Goal: Use online tool/utility: Utilize a website feature to perform a specific function

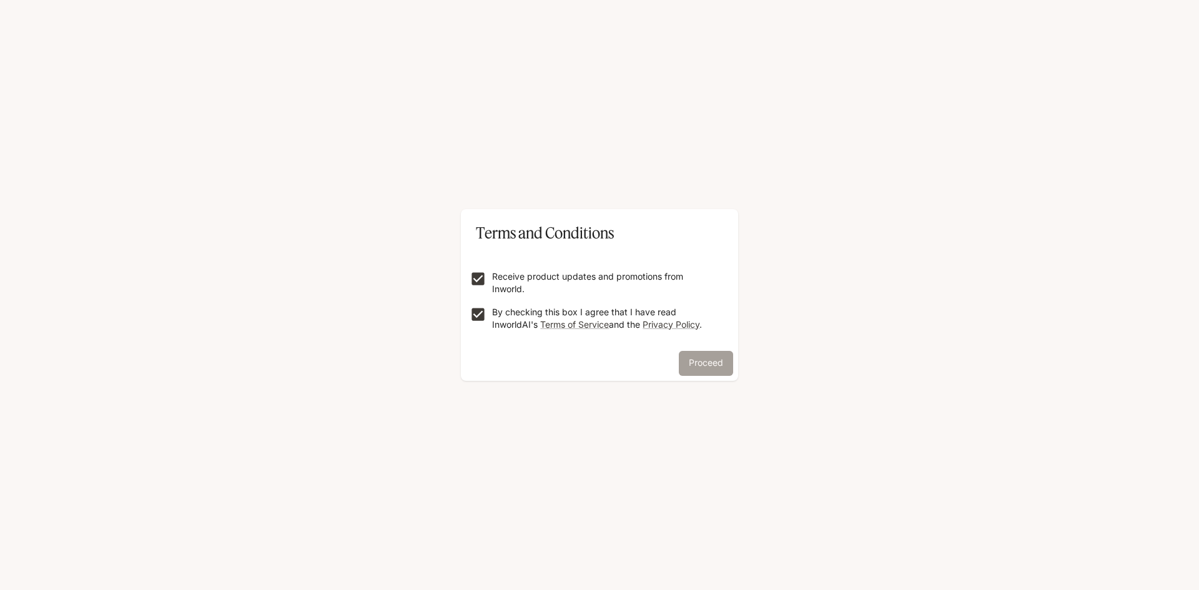
click at [714, 367] on button "Proceed" at bounding box center [706, 363] width 54 height 25
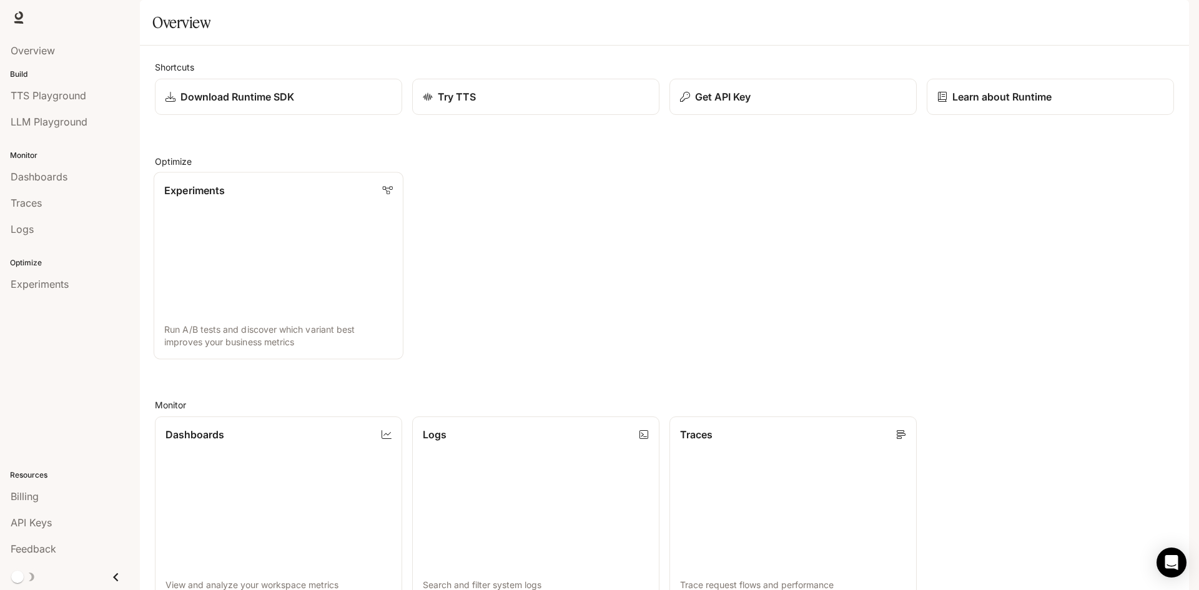
click at [272, 272] on link "Experiments Run A/B tests and discover which variant best improves your busines…" at bounding box center [279, 265] width 250 height 187
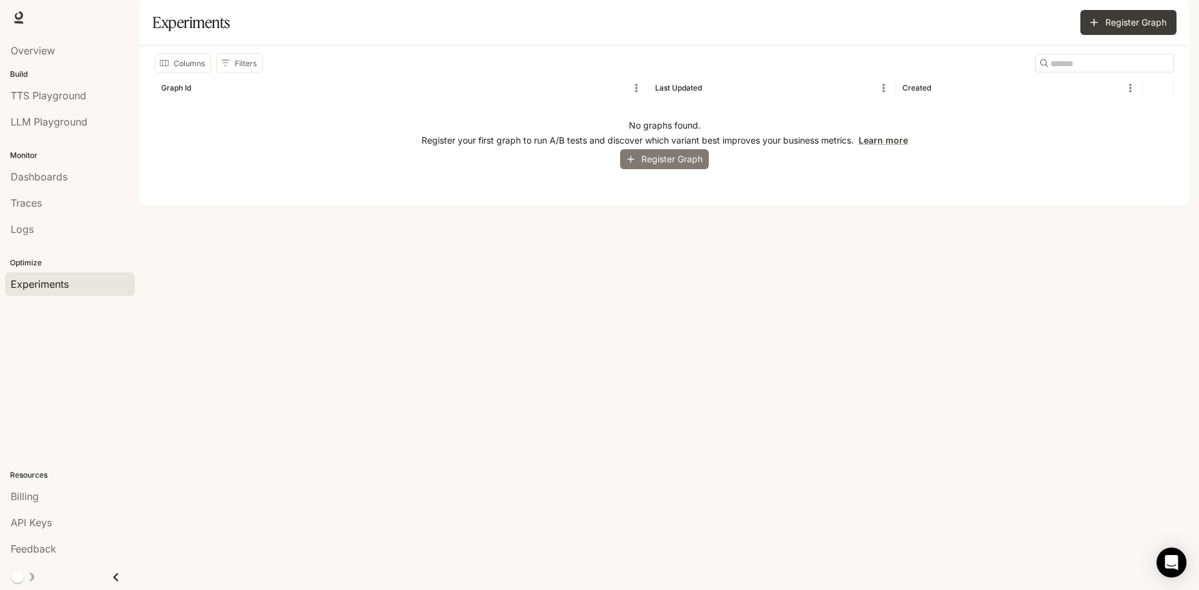
click at [635, 165] on icon "button" at bounding box center [630, 159] width 11 height 11
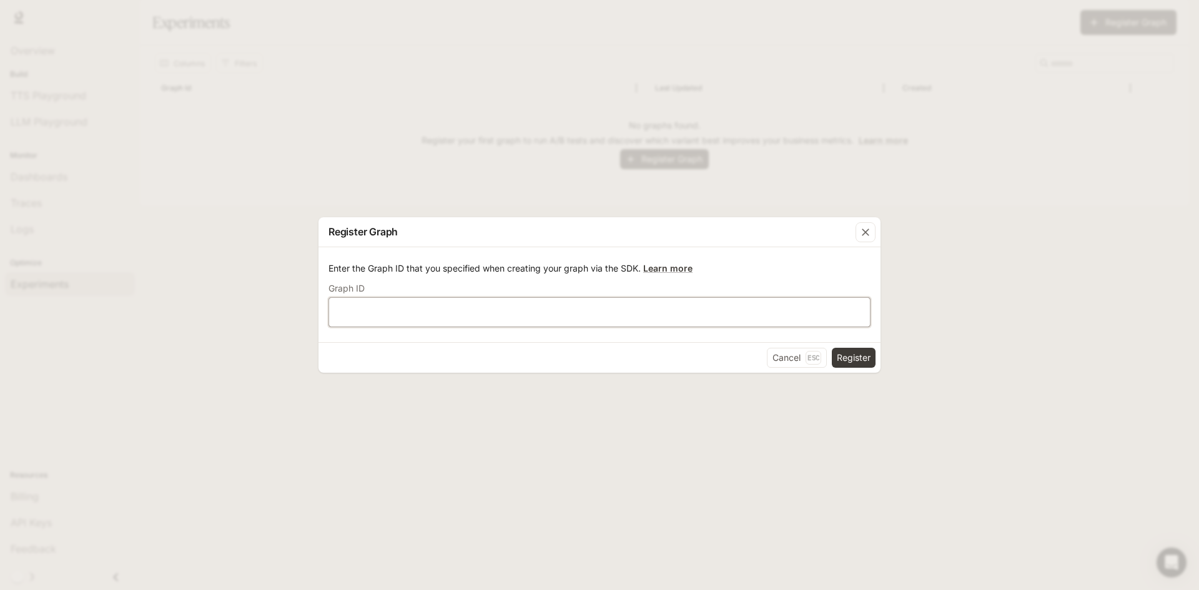
click at [400, 314] on input "text" at bounding box center [599, 312] width 541 height 12
click at [783, 350] on button "Cancel Esc" at bounding box center [797, 358] width 60 height 20
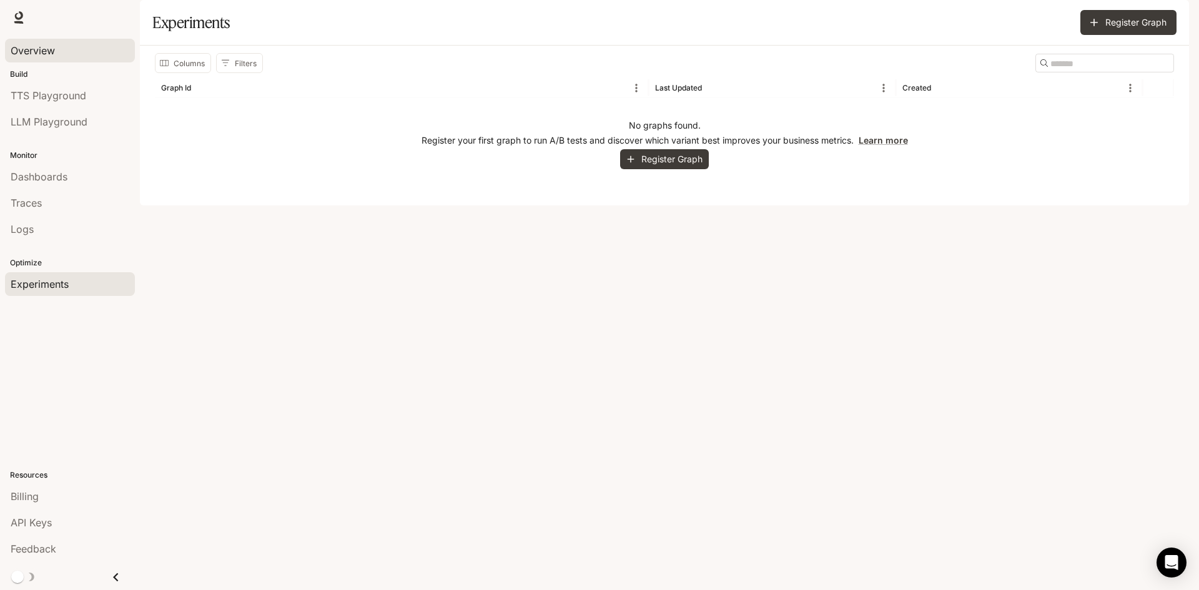
click at [42, 48] on span "Overview" at bounding box center [33, 50] width 44 height 15
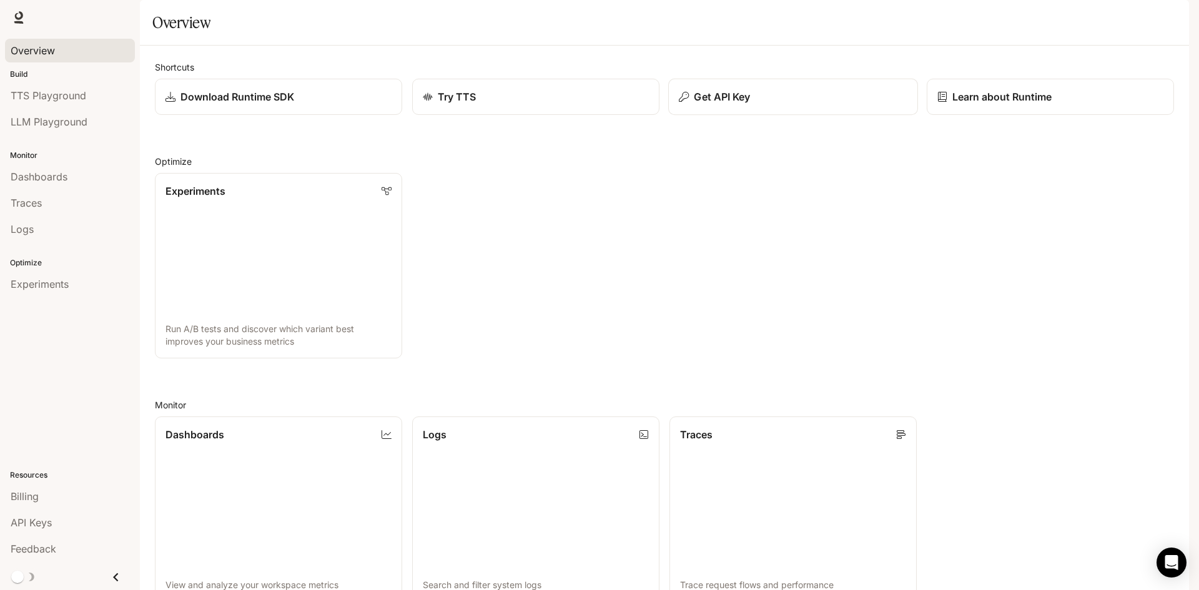
click at [740, 104] on p "Get API Key" at bounding box center [722, 96] width 56 height 15
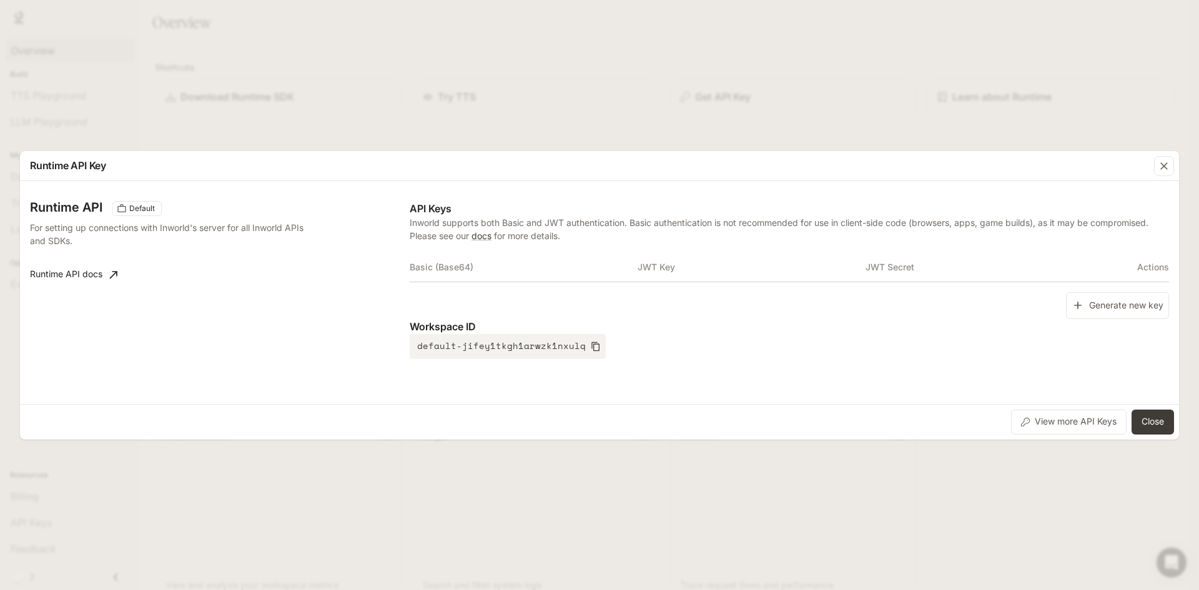
click at [460, 262] on th "Basic (Base64)" at bounding box center [524, 267] width 228 height 30
click at [703, 265] on th "JWT Key" at bounding box center [752, 267] width 228 height 30
click at [948, 264] on th "JWT Secret" at bounding box center [980, 267] width 228 height 30
click at [457, 272] on th "Basic (Base64)" at bounding box center [524, 267] width 228 height 30
click at [1151, 266] on th "Actions" at bounding box center [1131, 267] width 76 height 30
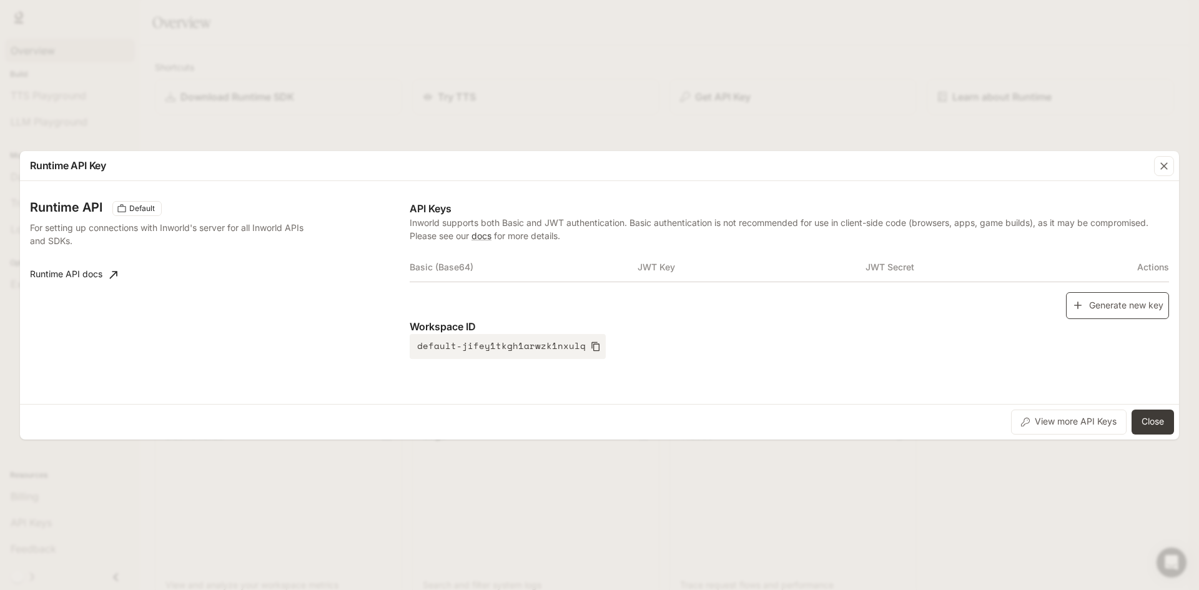
click at [1075, 310] on icon "button" at bounding box center [1078, 305] width 12 height 12
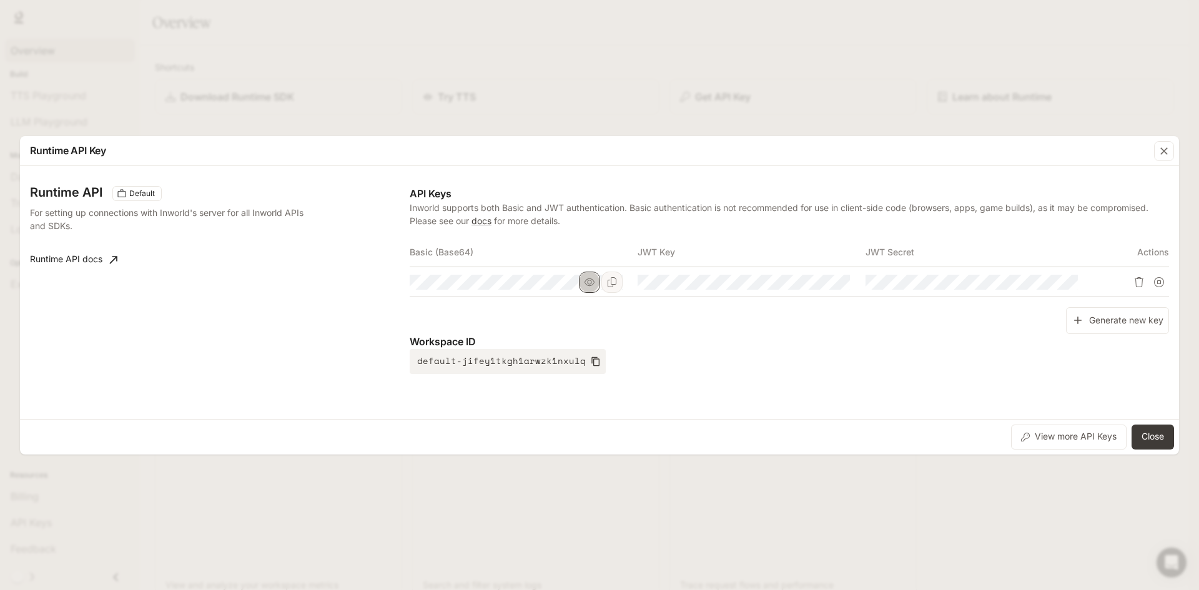
click at [587, 279] on icon "button" at bounding box center [590, 282] width 10 height 10
click at [823, 285] on button "button" at bounding box center [817, 282] width 21 height 21
click at [1050, 283] on icon "button" at bounding box center [1045, 282] width 10 height 10
click at [1164, 151] on icon "button" at bounding box center [1164, 150] width 7 height 7
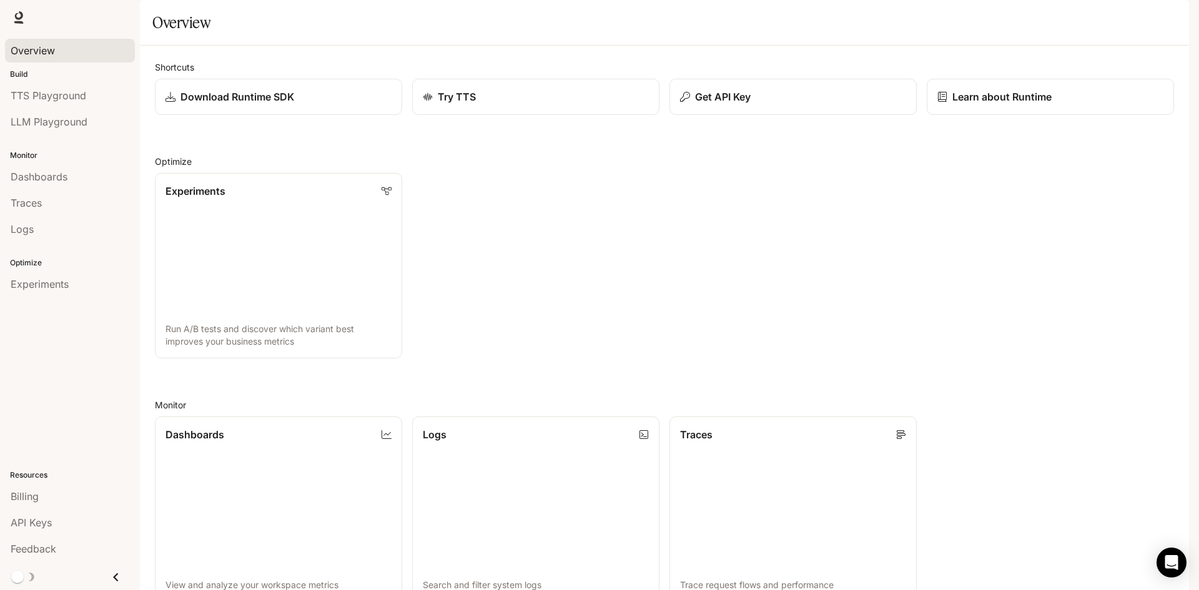
click at [495, 111] on div "Try TTS" at bounding box center [530, 92] width 257 height 46
click at [492, 104] on div "Try TTS" at bounding box center [536, 96] width 229 height 15
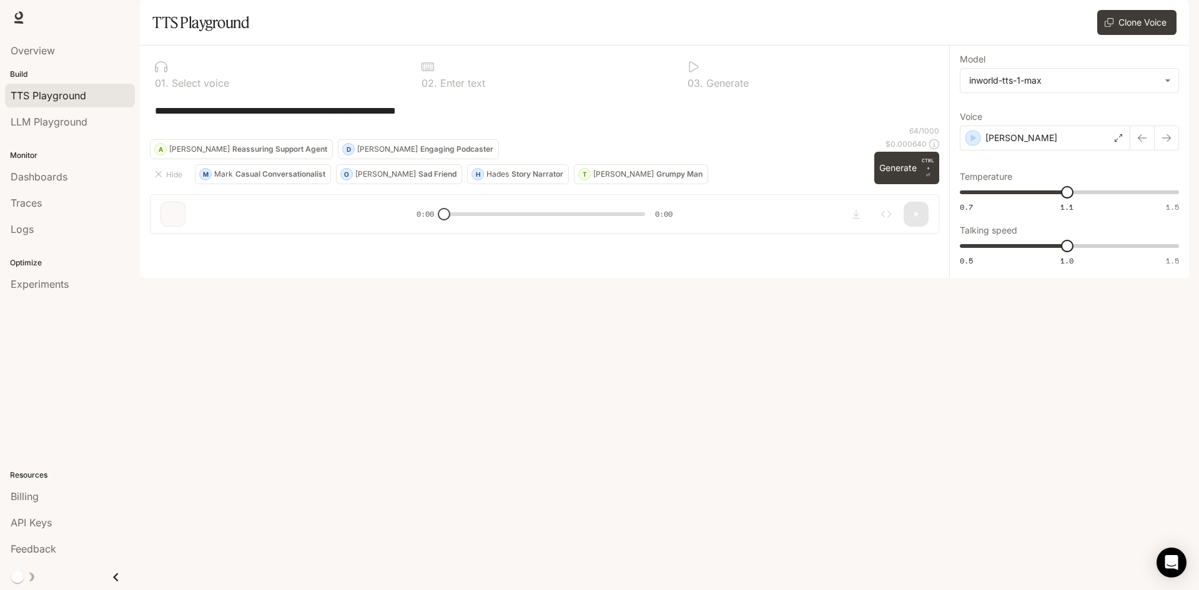
click at [369, 178] on p "[PERSON_NAME]" at bounding box center [385, 174] width 61 height 7
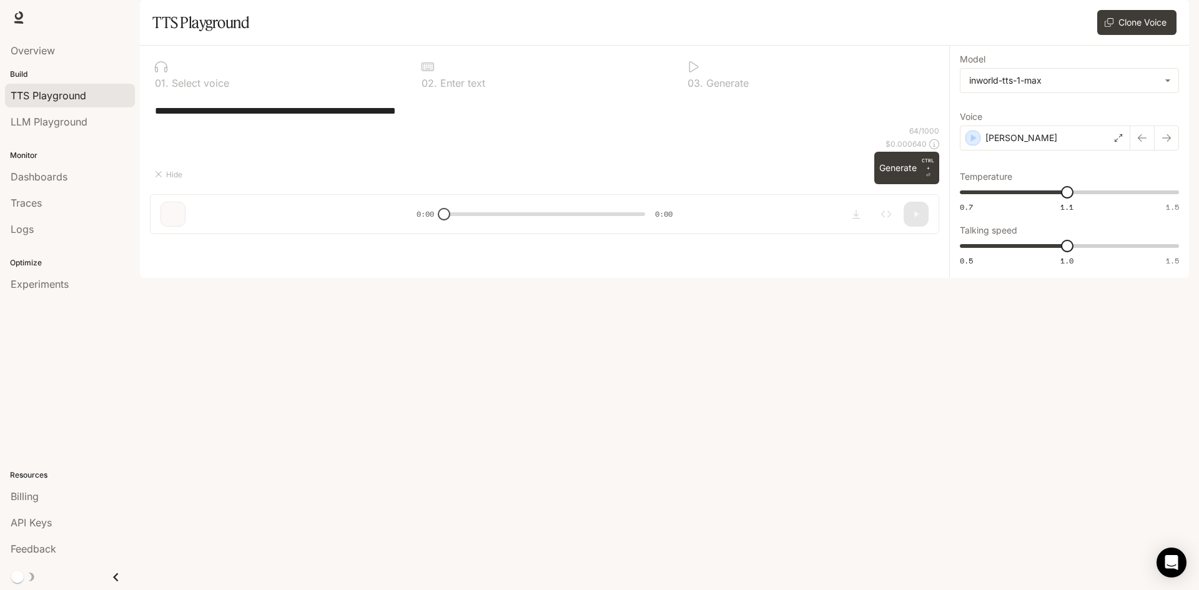
type textarea "**********"
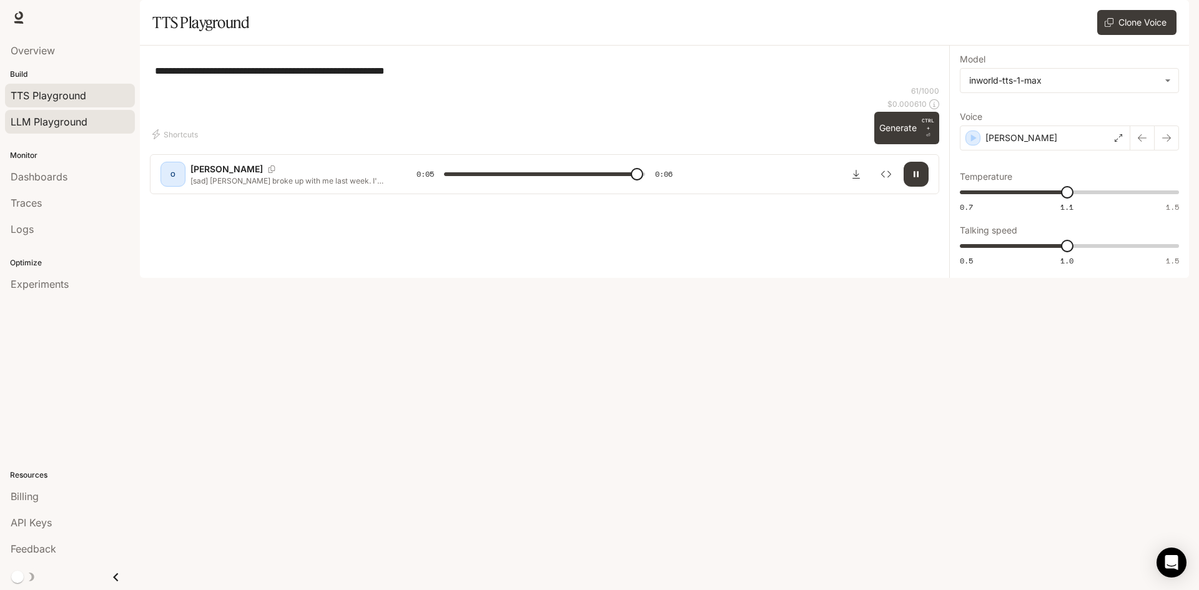
type input "*"
